Goal: Check status: Check status

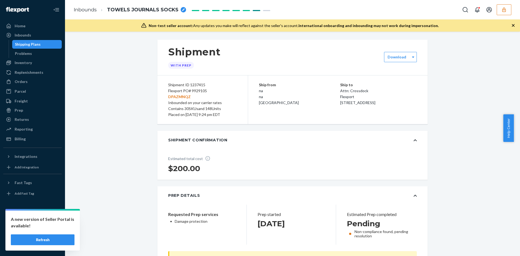
scroll to position [1137, 0]
click at [504, 11] on icon "button" at bounding box center [504, 9] width 4 height 5
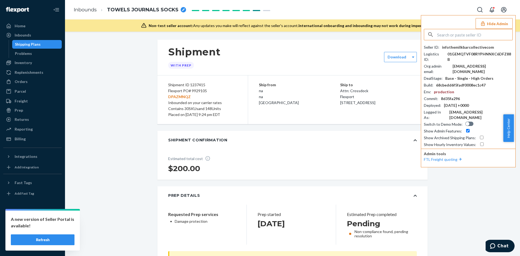
click at [479, 34] on input "text" at bounding box center [474, 34] width 75 height 11
type input "jason@arcturuscamo.com"
click at [434, 49] on span "kevinarcturuscamocom" at bounding box center [469, 47] width 81 height 5
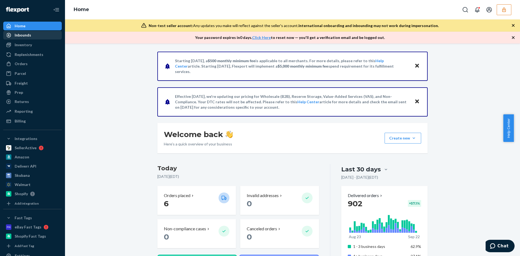
click at [34, 37] on div "Inbounds" at bounding box center [32, 35] width 57 height 8
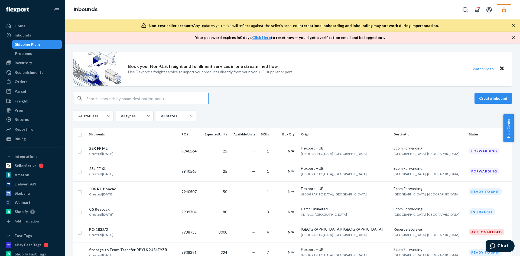
click at [122, 100] on input "text" at bounding box center [147, 98] width 122 height 11
paste input "9924965"
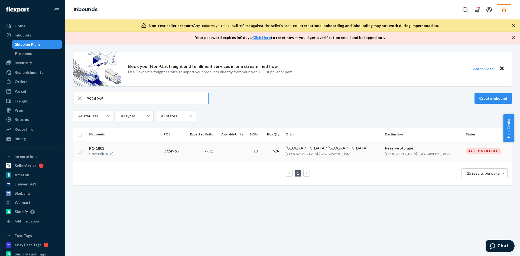
type input "9924965"
click at [152, 154] on div "PO 1803 Created Sep 4, 2025" at bounding box center [124, 151] width 70 height 11
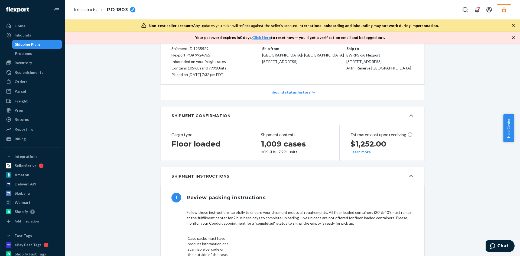
scroll to position [53, 0]
click at [300, 122] on button "SHIPMENT CONFIRMATION" at bounding box center [292, 115] width 264 height 18
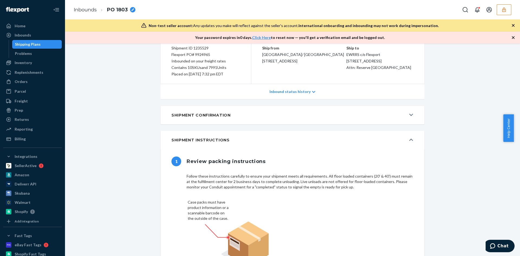
click at [329, 122] on button "SHIPMENT CONFIRMATION" at bounding box center [292, 115] width 264 height 18
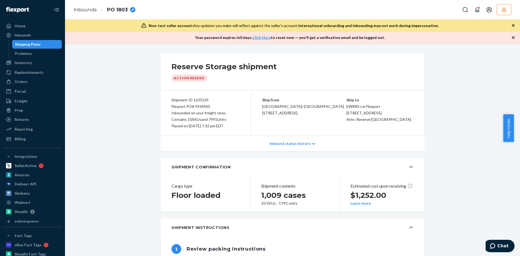
scroll to position [0, 0]
